Goal: Information Seeking & Learning: Learn about a topic

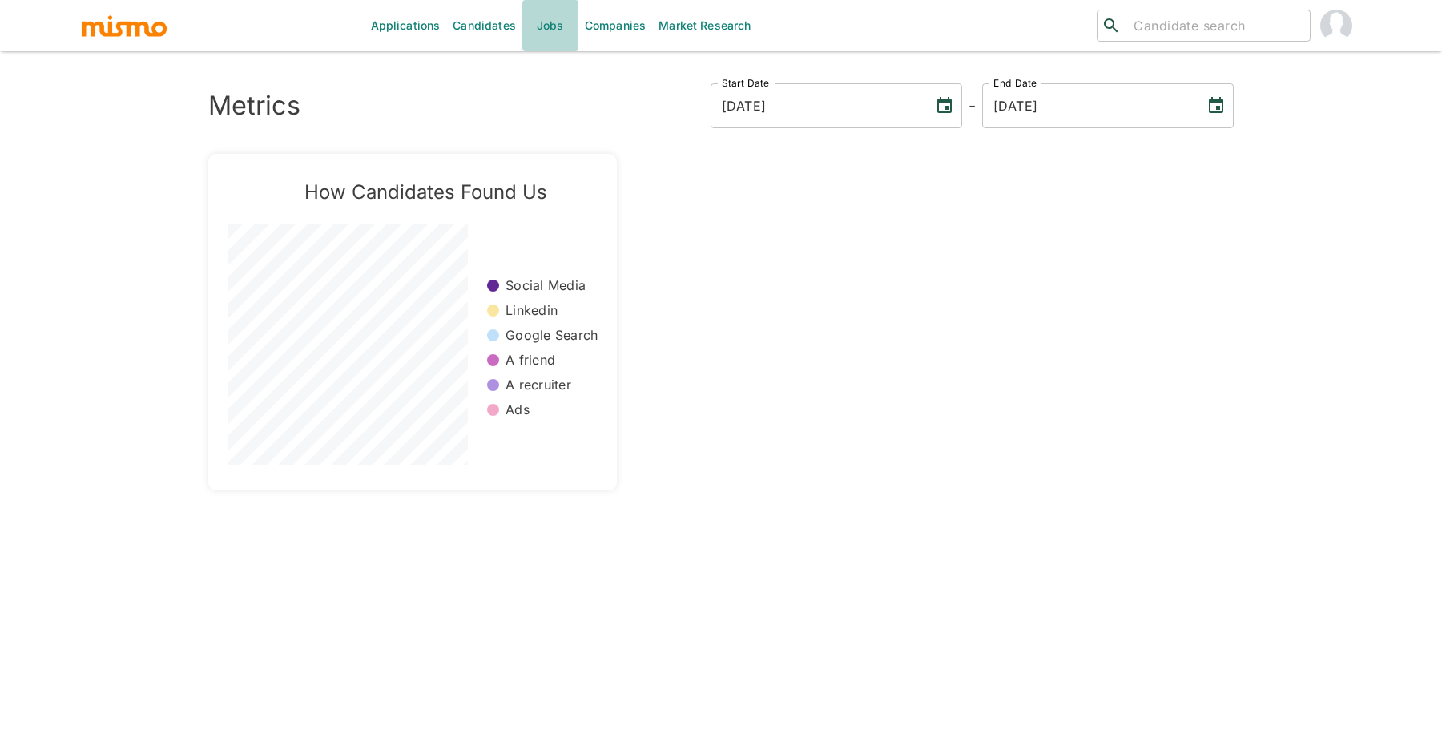
click at [558, 20] on link "Jobs" at bounding box center [550, 25] width 56 height 51
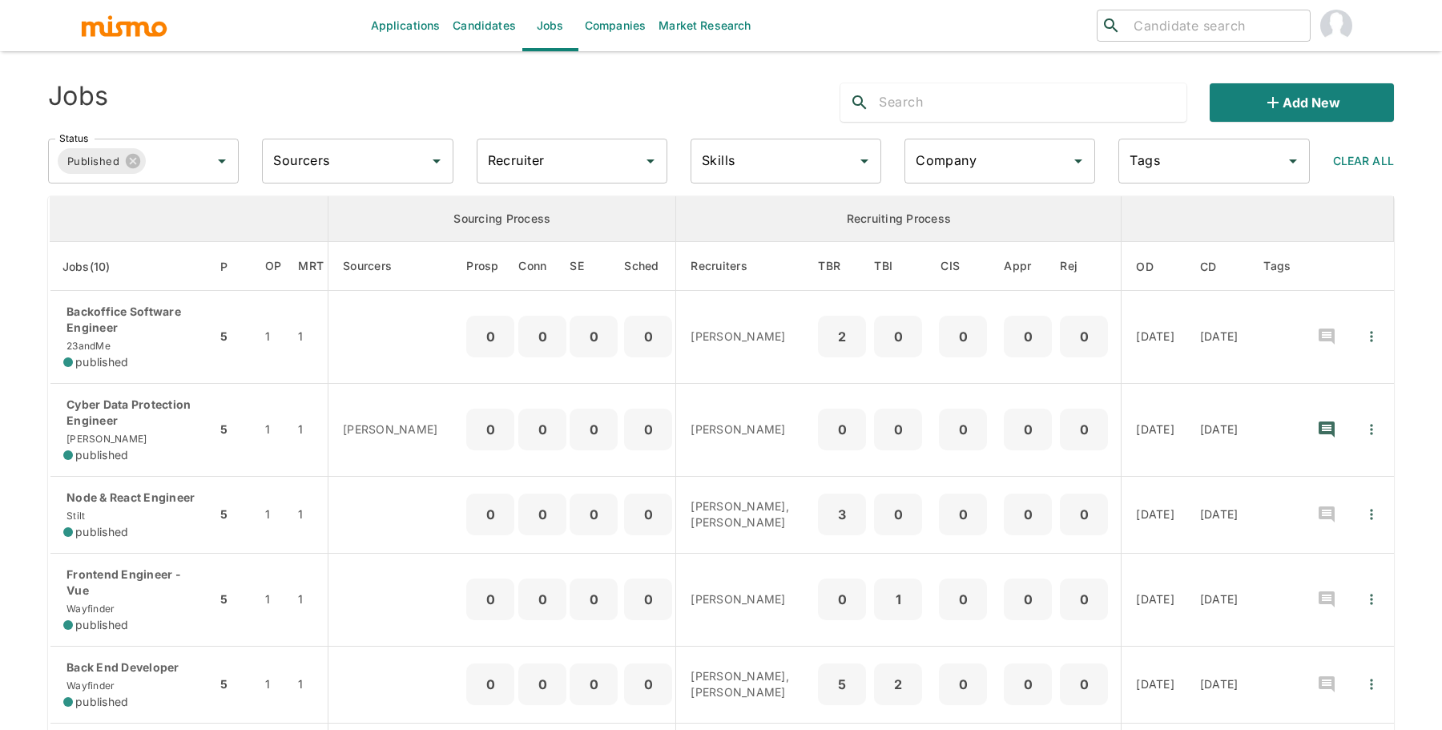
click at [542, 171] on input "Recruiter" at bounding box center [560, 161] width 152 height 30
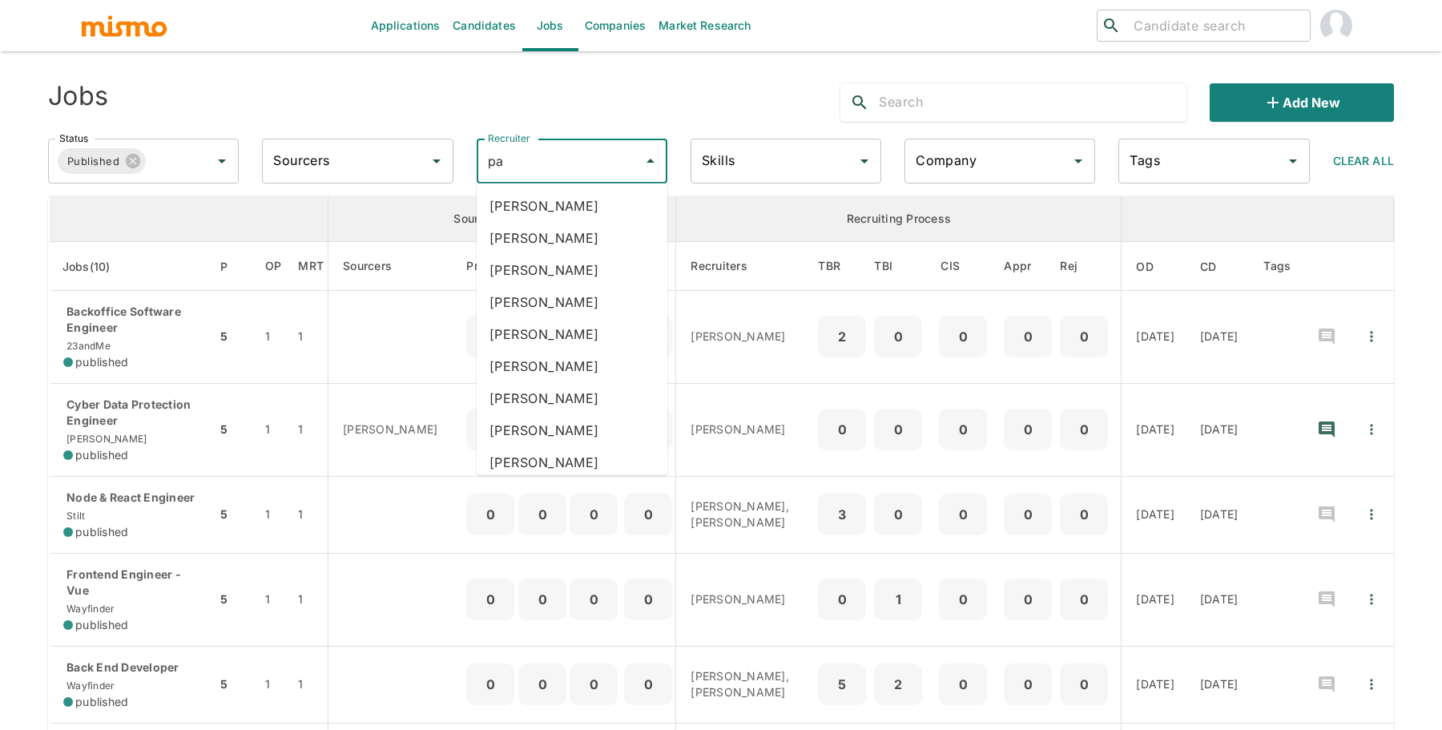
type input "pao"
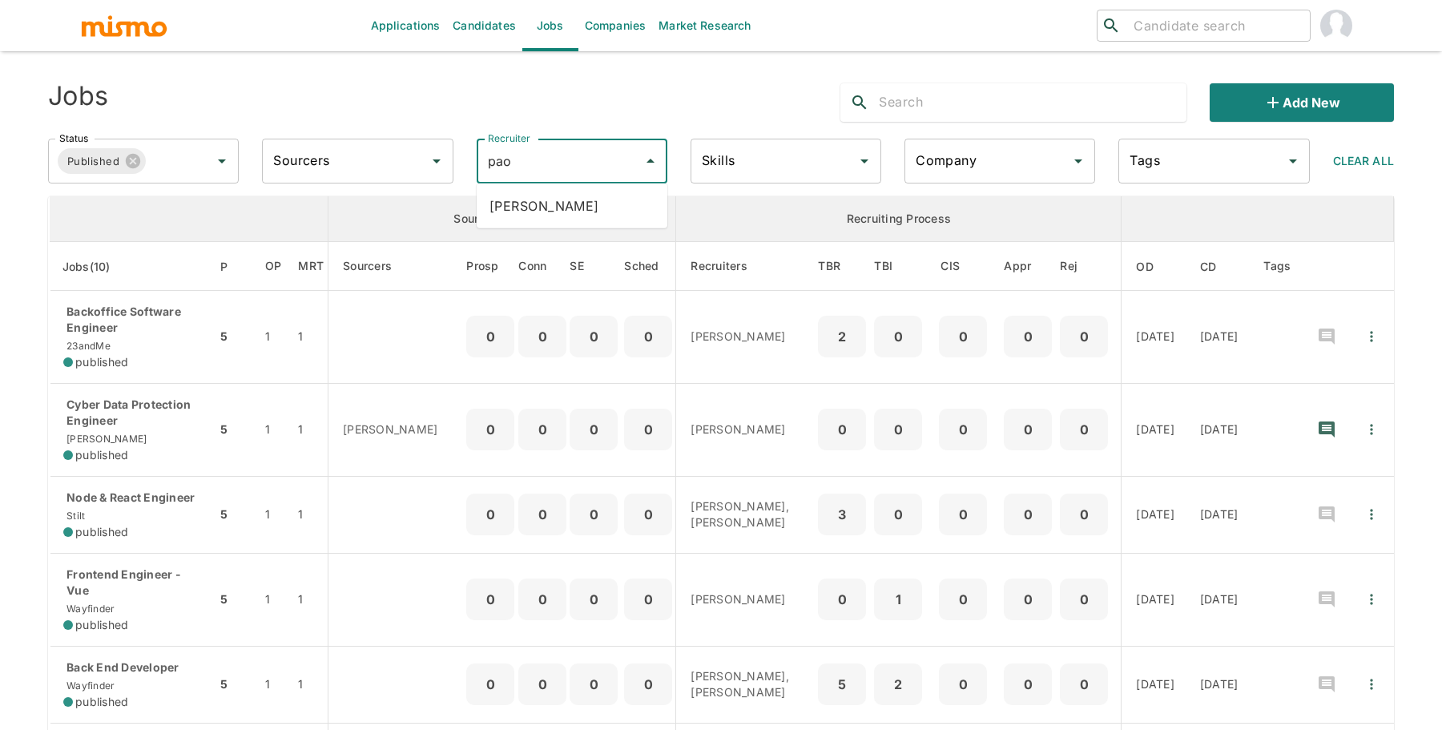
click at [521, 196] on li "[PERSON_NAME]" at bounding box center [572, 206] width 191 height 32
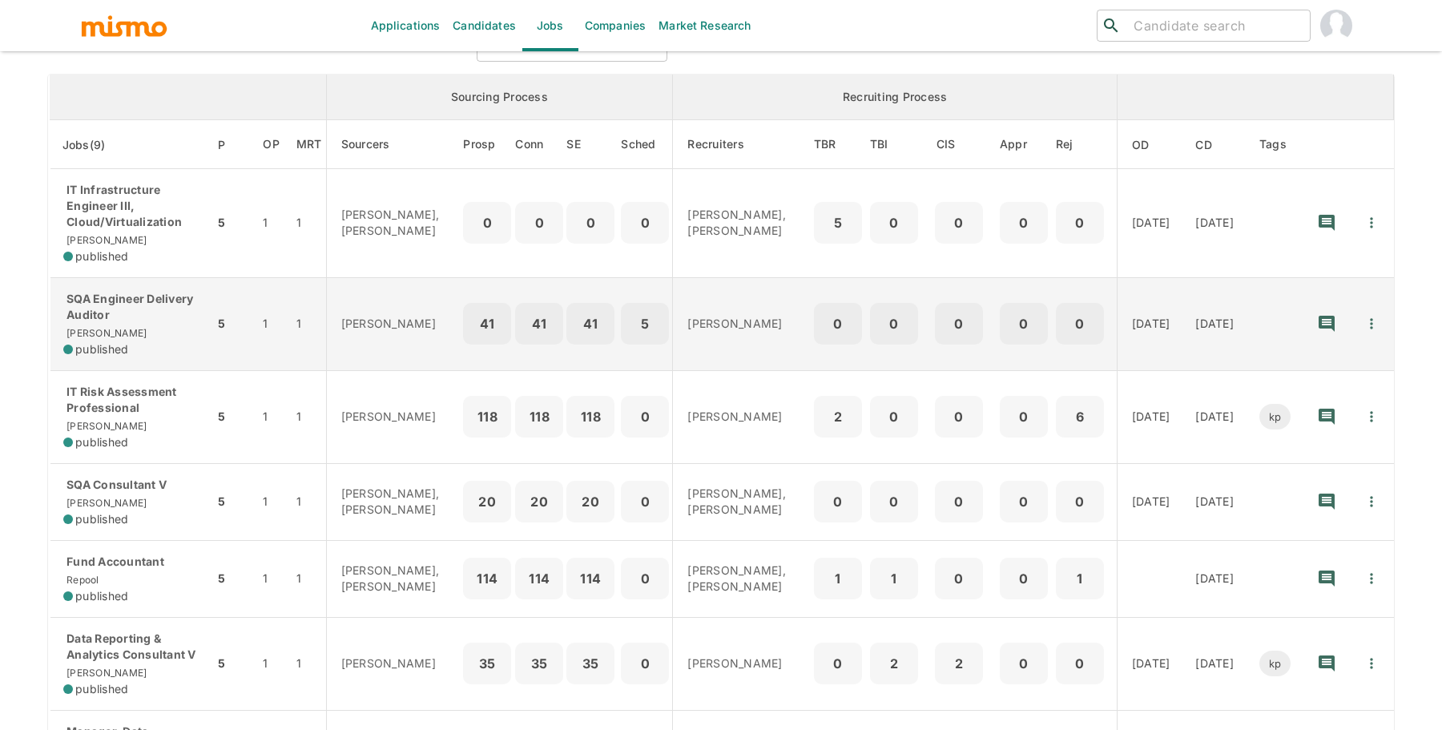
scroll to position [159, 0]
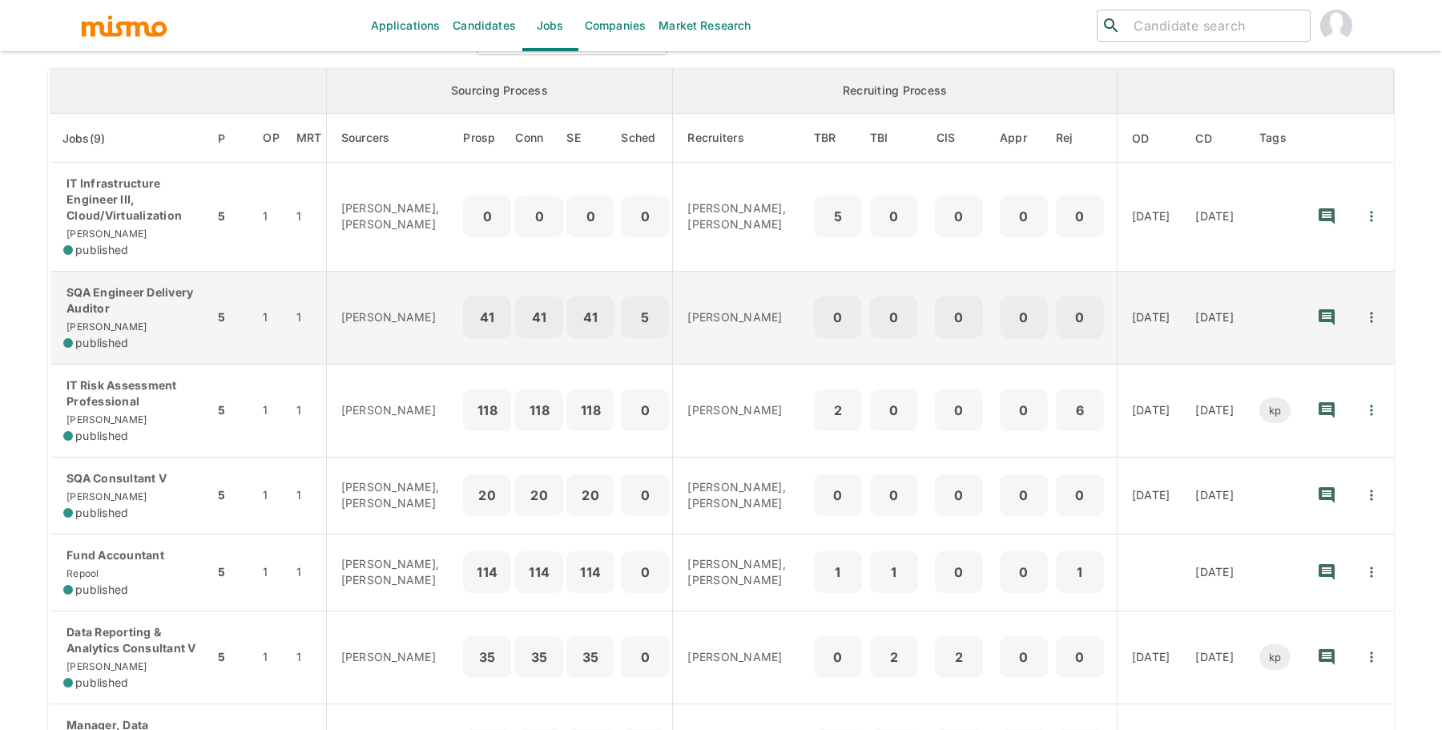
click at [101, 466] on td "SQA Consultant V Kaiser published" at bounding box center [132, 495] width 165 height 77
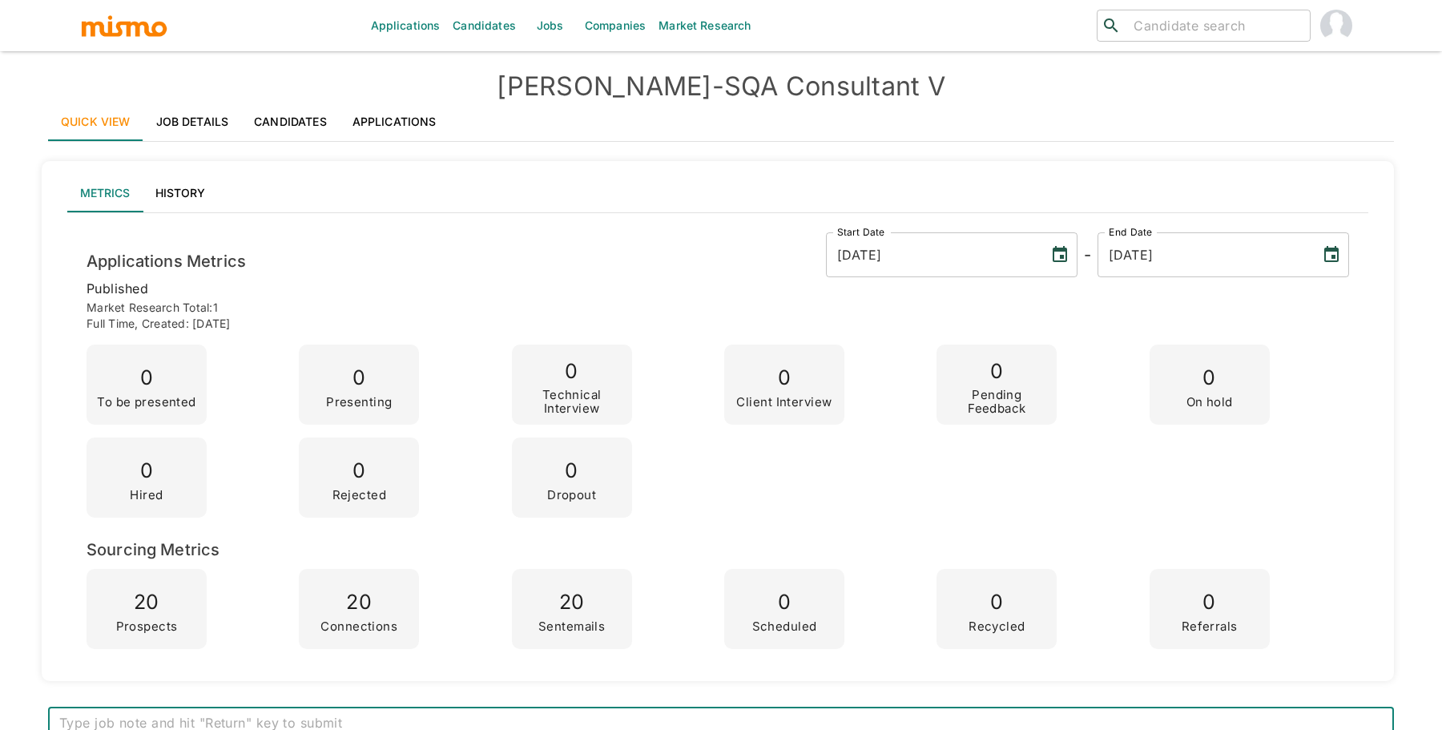
click at [222, 99] on h4 "[PERSON_NAME] - SQA Consultant V" at bounding box center [721, 87] width 1346 height 32
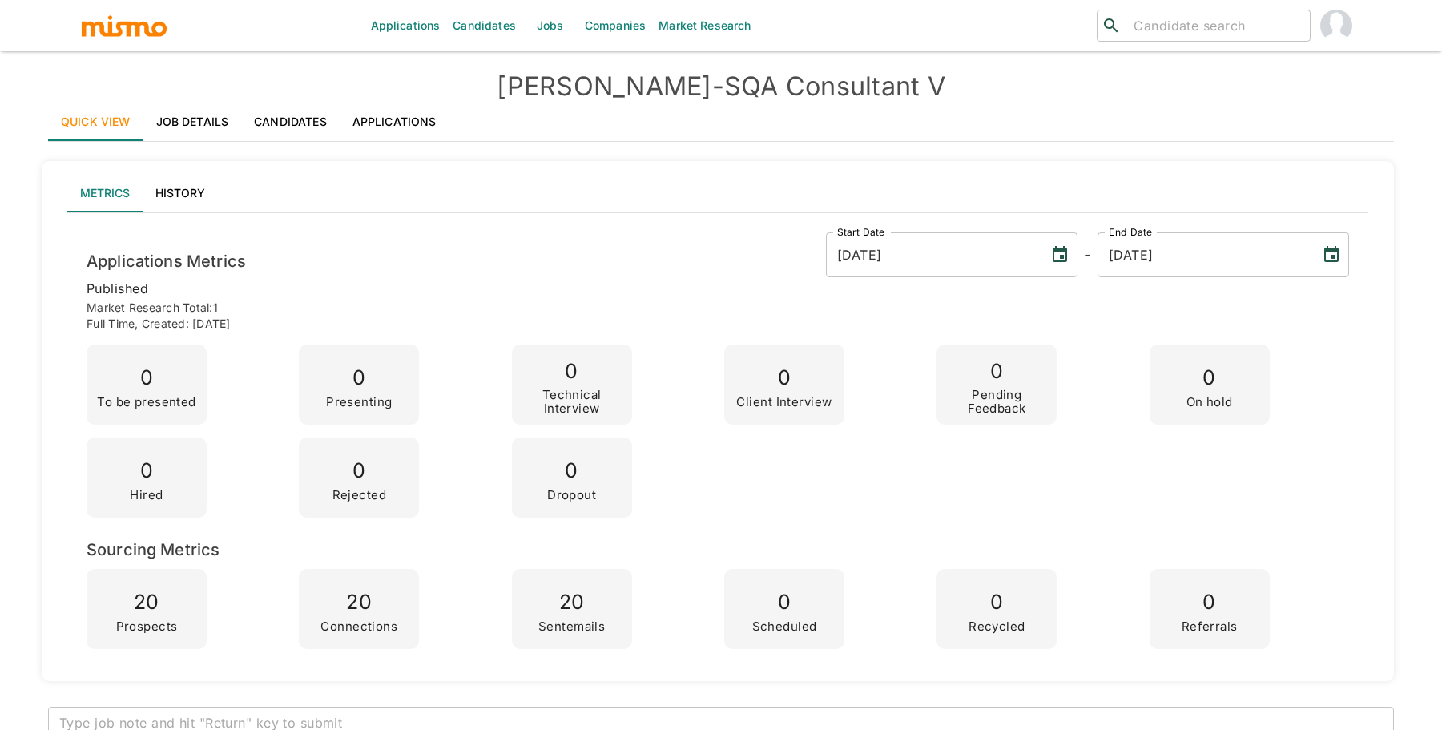
click at [207, 108] on link "Job Details" at bounding box center [192, 122] width 99 height 38
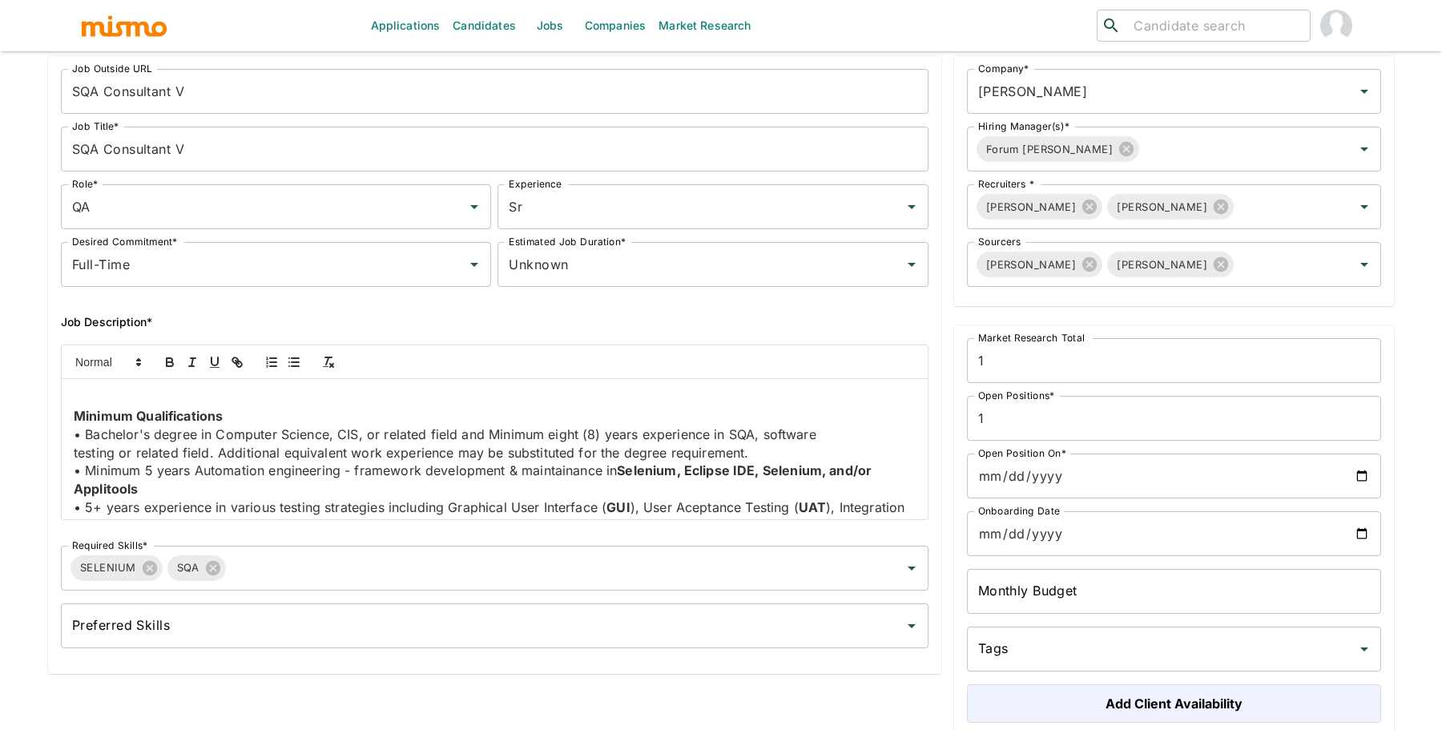
scroll to position [935, 0]
